Goal: Check status

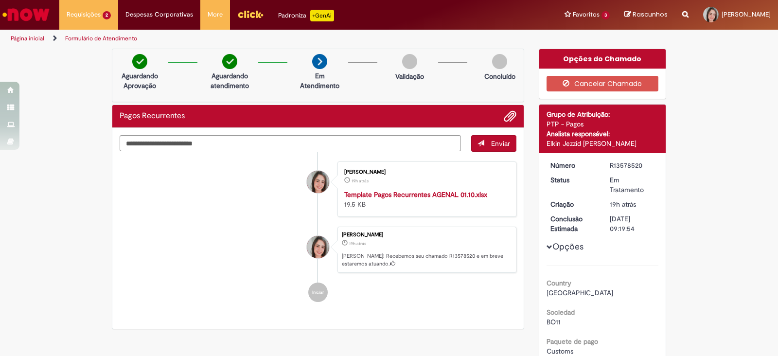
click at [625, 169] on div "R13578520" at bounding box center [632, 166] width 45 height 10
click at [625, 166] on div "R13578520" at bounding box center [632, 166] width 45 height 10
copy div "R13578520"
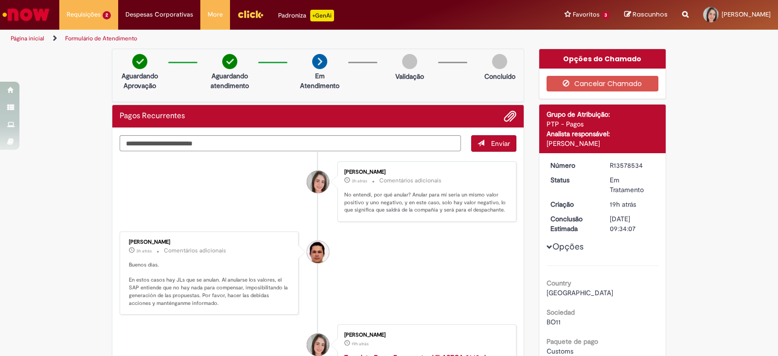
scroll to position [60, 0]
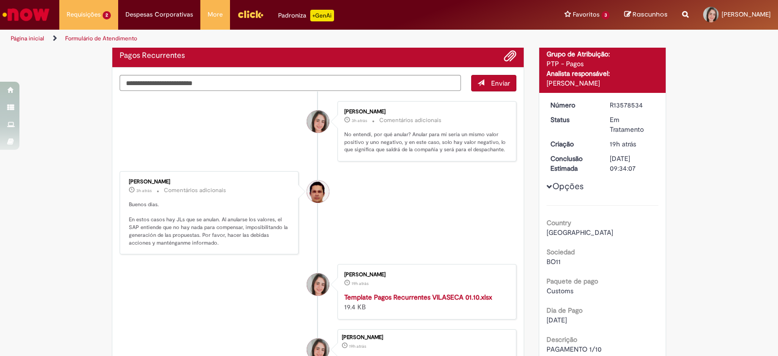
click at [741, 170] on div "Verificar Código [PERSON_NAME] Aguardando Aprovação Aguardando atendimento Em A…" at bounding box center [389, 229] width 778 height 482
click at [615, 104] on div "R13578534" at bounding box center [632, 105] width 45 height 10
copy div "R13578534"
